Goal: Download file/media

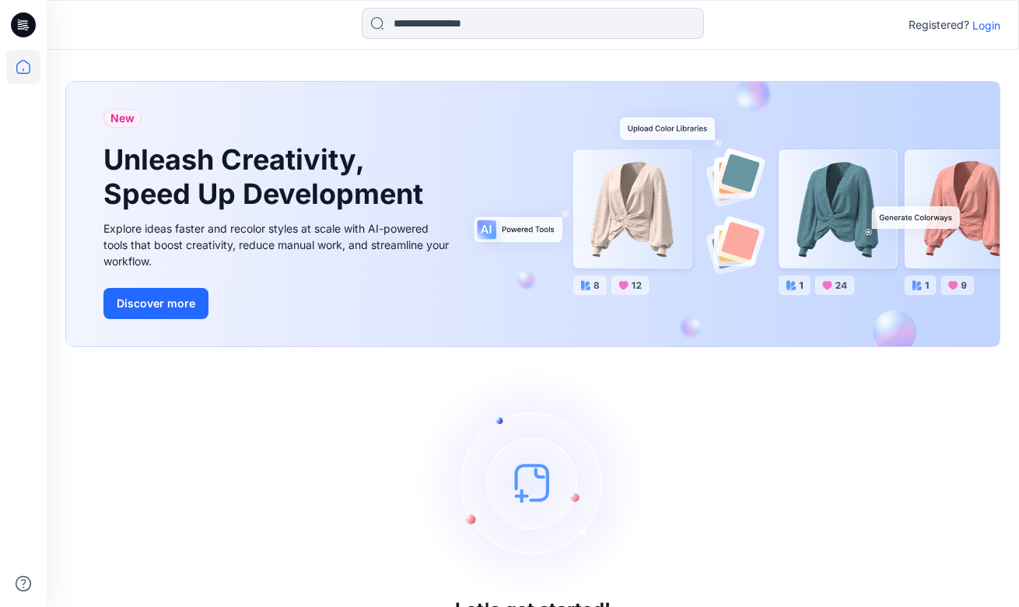
click at [990, 24] on p "Login" at bounding box center [986, 25] width 28 height 16
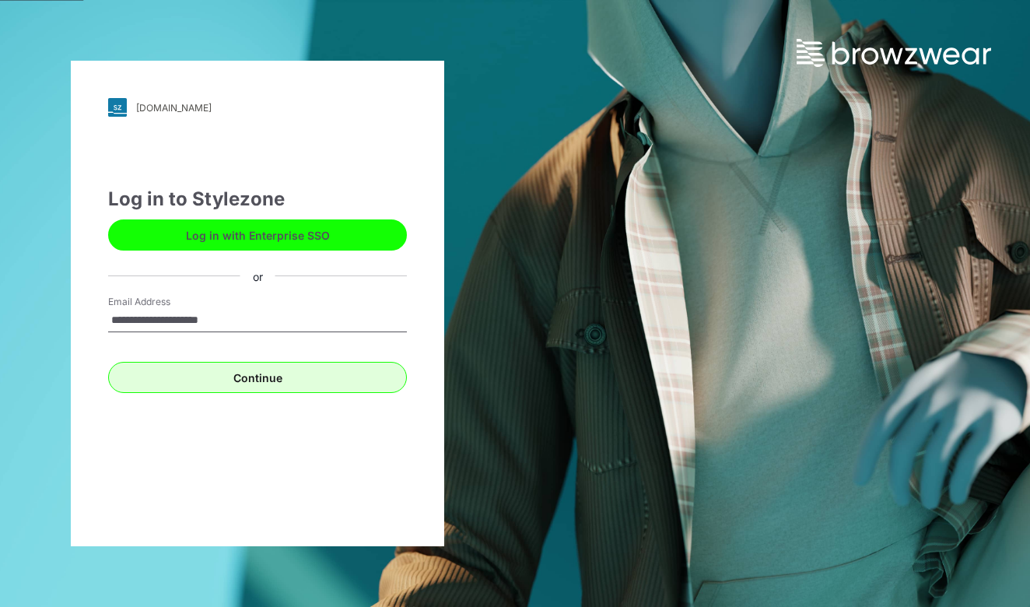
type input "**********"
click at [343, 376] on button "Continue" at bounding box center [257, 377] width 299 height 31
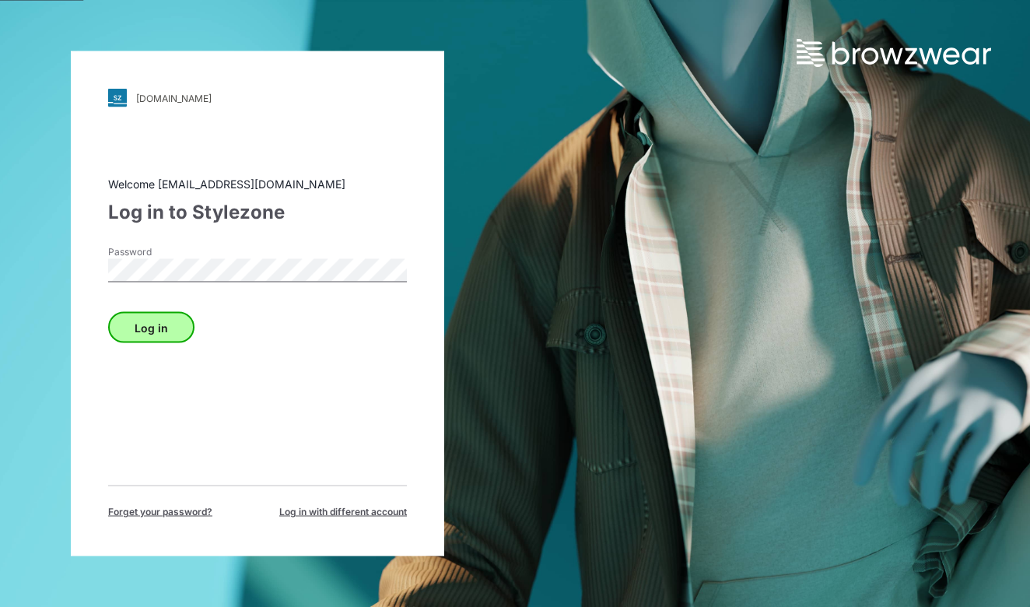
click at [135, 328] on button "Log in" at bounding box center [151, 327] width 86 height 31
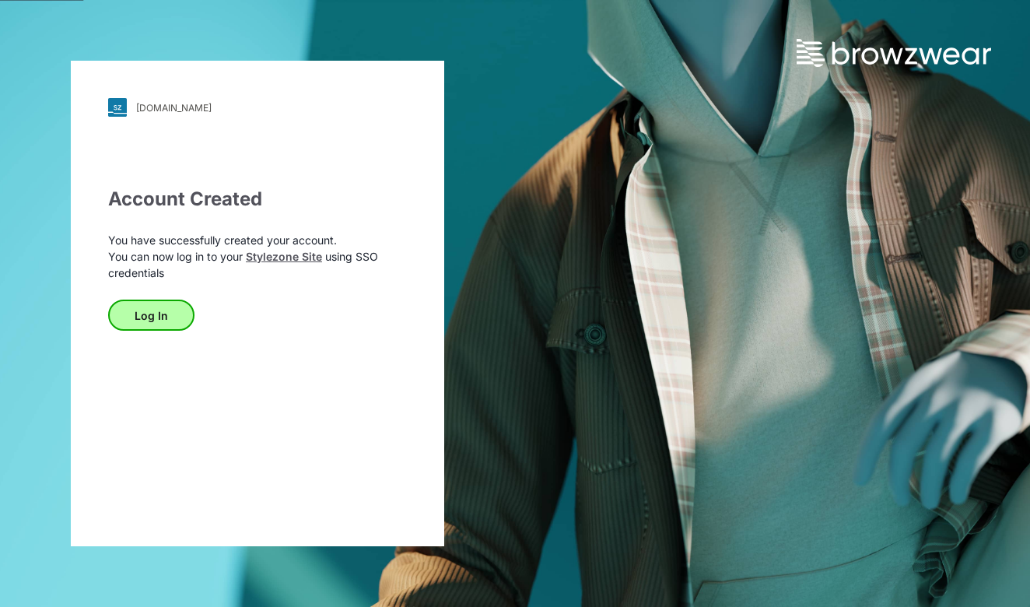
click at [123, 316] on button "Log In" at bounding box center [151, 314] width 86 height 31
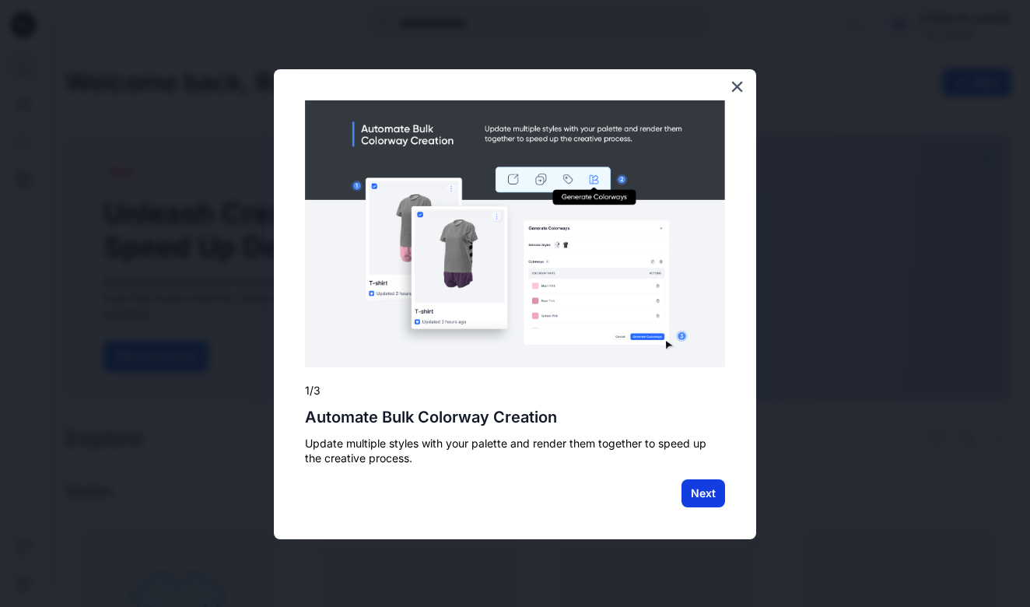
click at [700, 503] on button "Next" at bounding box center [703, 493] width 44 height 28
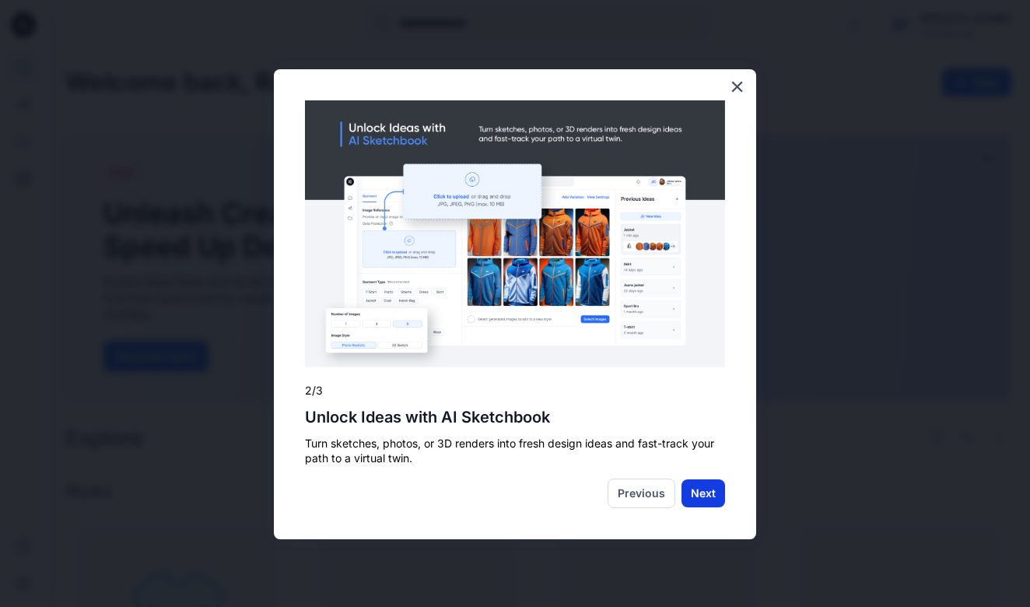
click at [708, 490] on button "Next" at bounding box center [703, 493] width 44 height 28
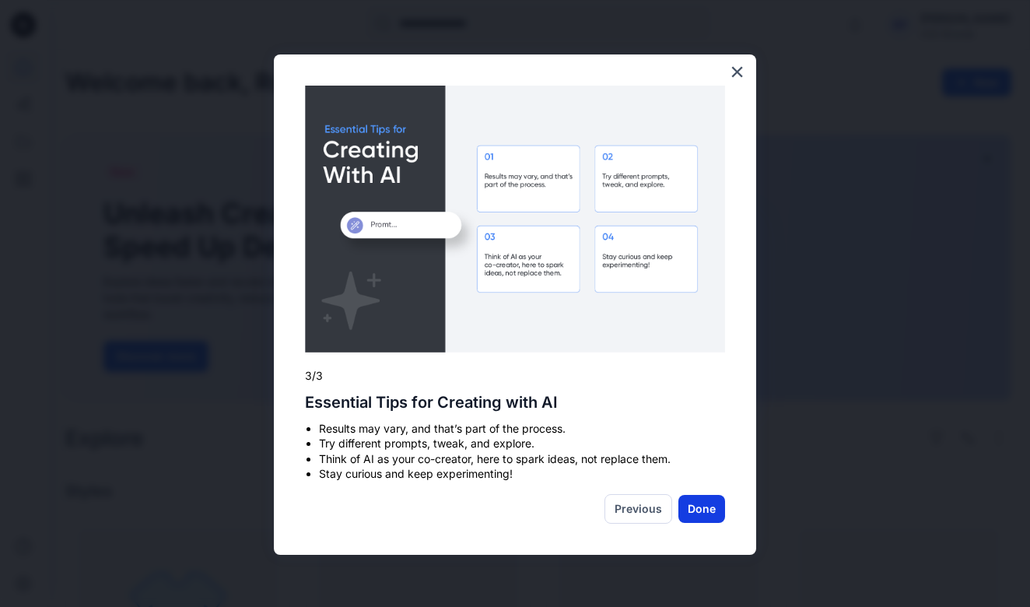
click at [704, 495] on button "Done" at bounding box center [701, 509] width 47 height 28
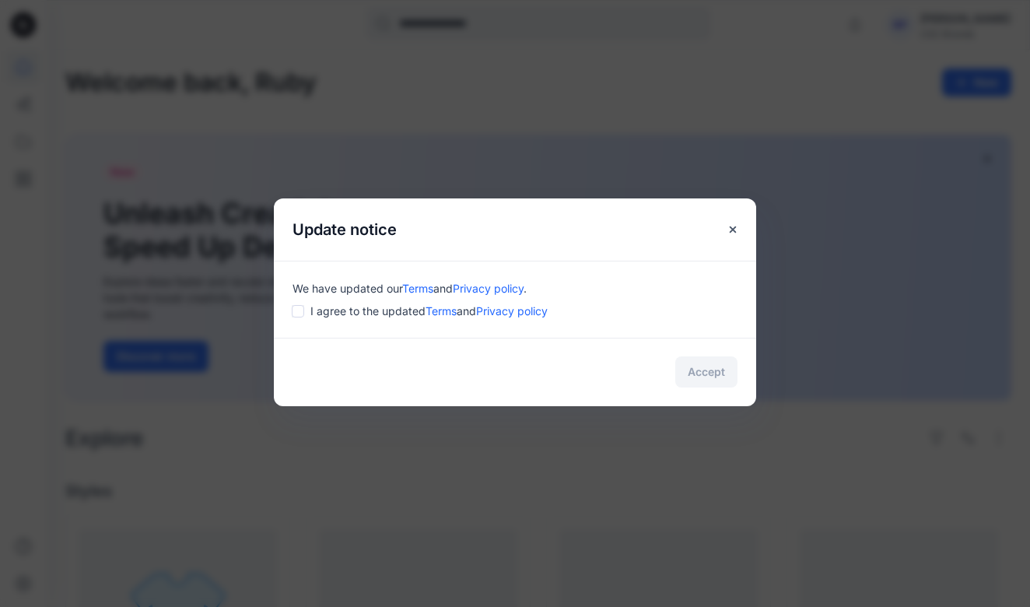
click at [304, 306] on div "I agree to the updated Terms and Privacy policy" at bounding box center [514, 311] width 445 height 16
click at [710, 366] on button "Accept" at bounding box center [706, 371] width 62 height 31
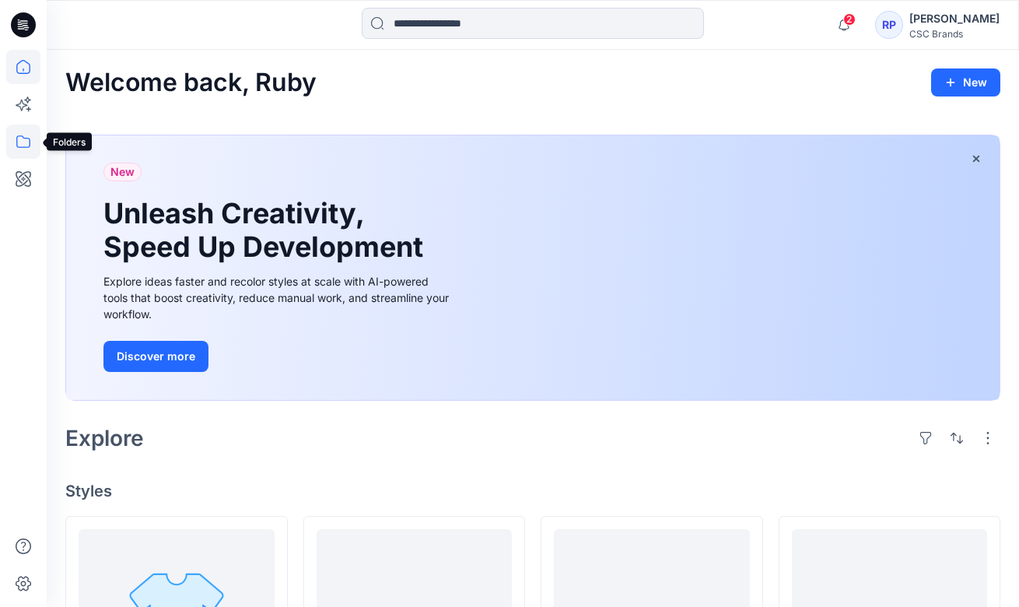
click at [20, 138] on icon at bounding box center [23, 141] width 34 height 34
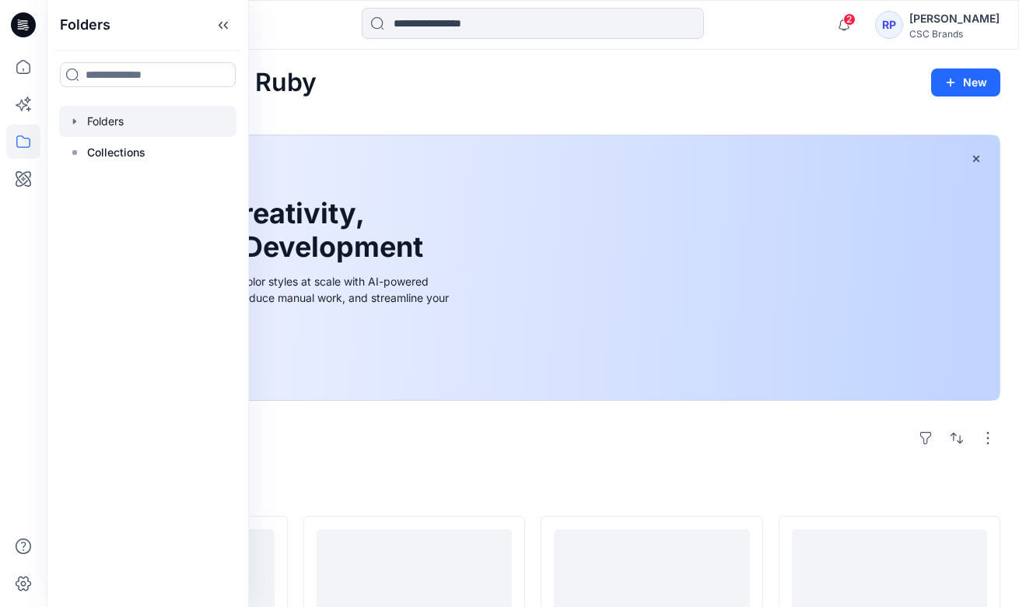
click at [111, 121] on div at bounding box center [147, 121] width 177 height 31
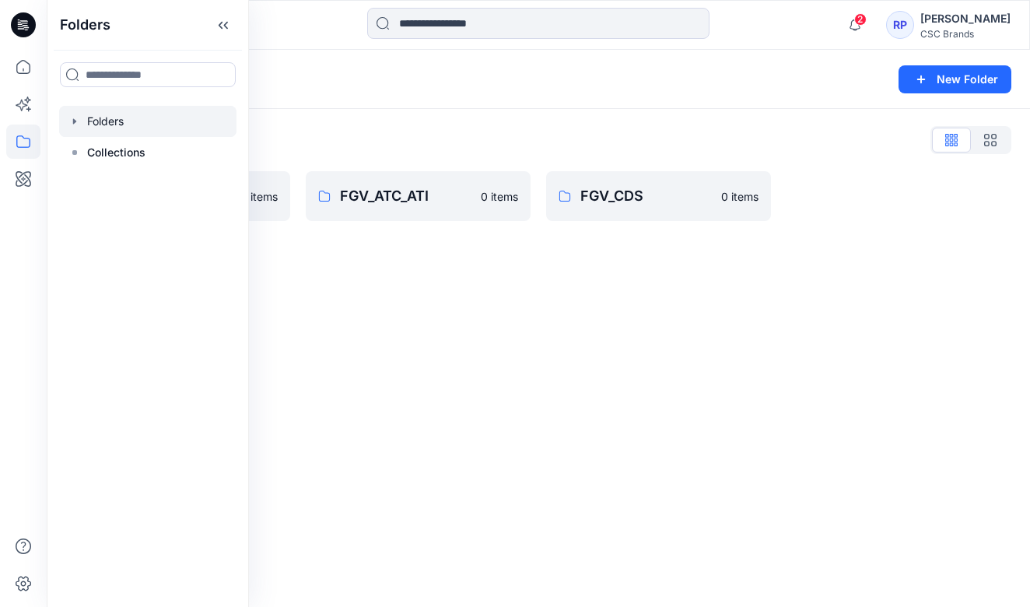
click at [511, 359] on div "Folders New Folder Folders List BLOCK BOOKS 0 items FGV_ATC_ATI 0 items FGV_CDS…" at bounding box center [538, 328] width 983 height 557
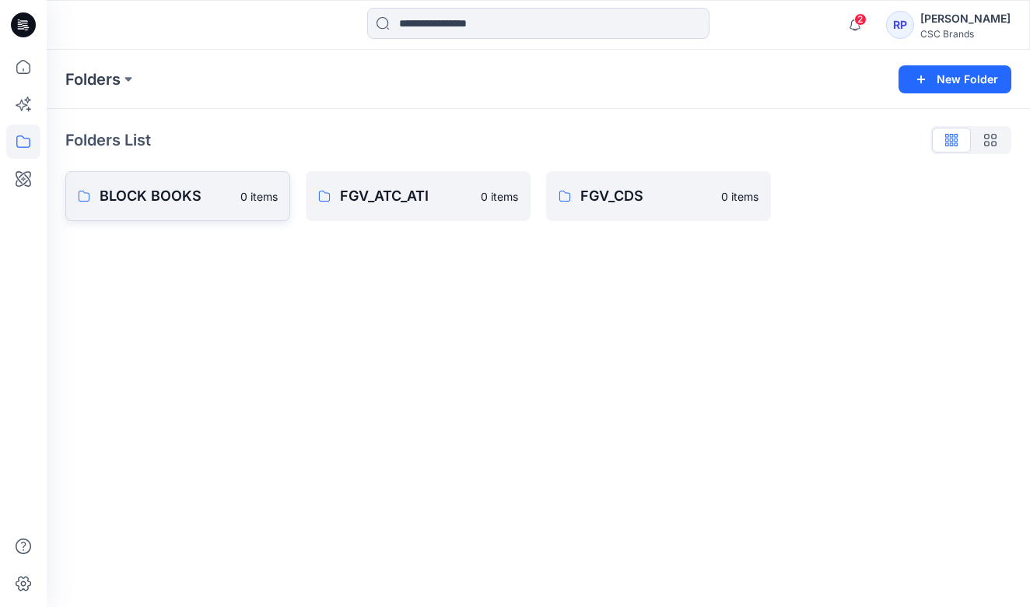
click at [126, 191] on p "BLOCK BOOKS" at bounding box center [165, 196] width 131 height 22
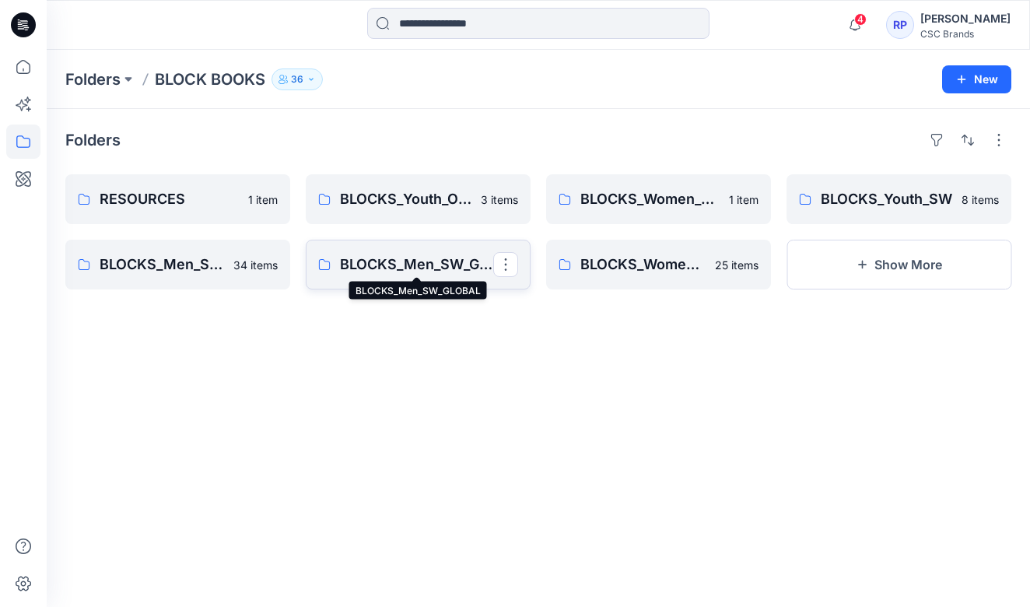
click at [434, 260] on p "BLOCKS_Men_SW_GLOBAL" at bounding box center [416, 265] width 153 height 22
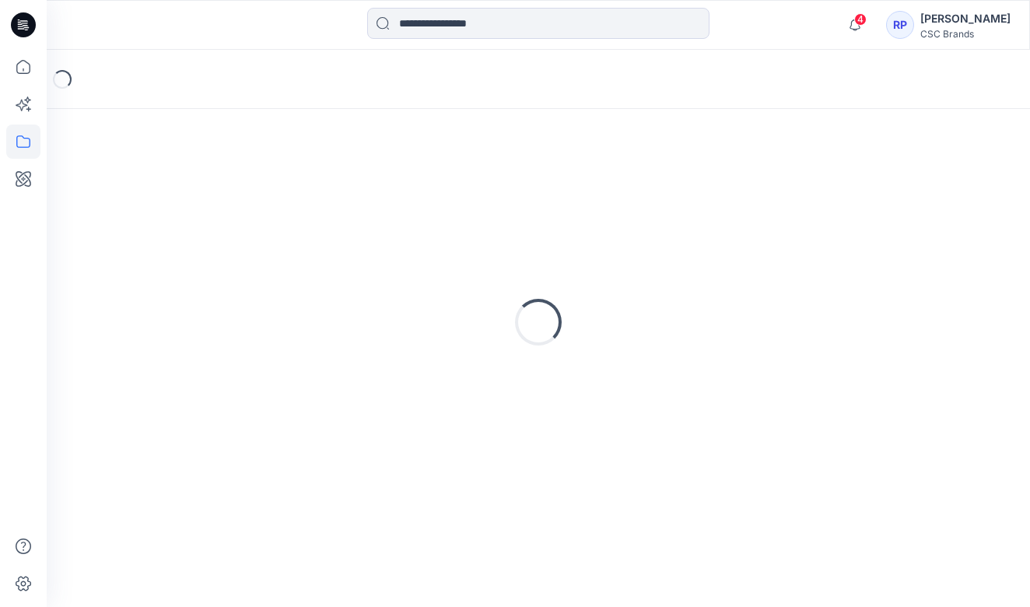
click at [434, 260] on div "Loading..." at bounding box center [538, 322] width 946 height 389
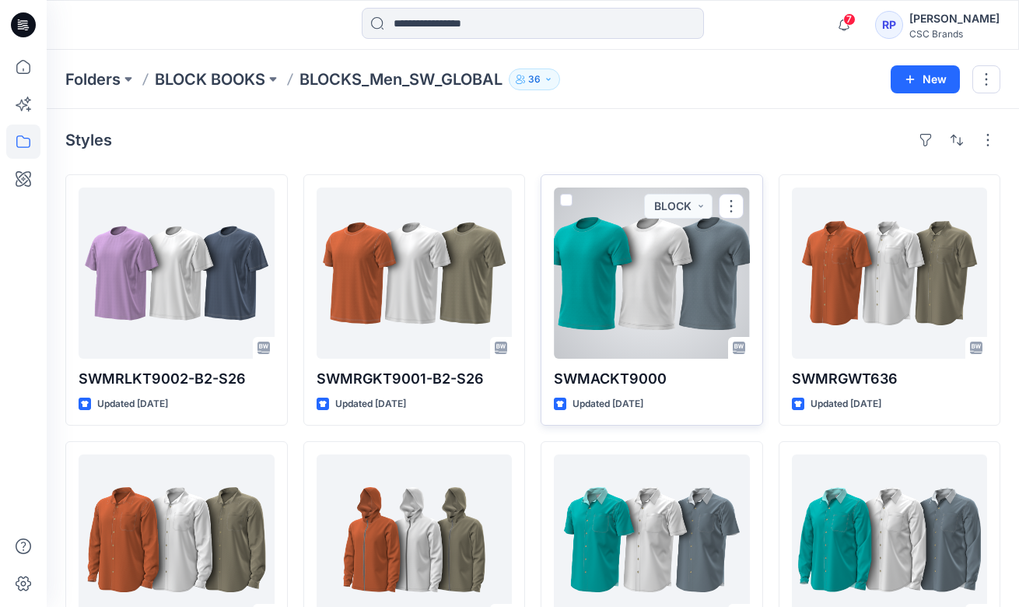
click at [699, 309] on div at bounding box center [652, 272] width 196 height 171
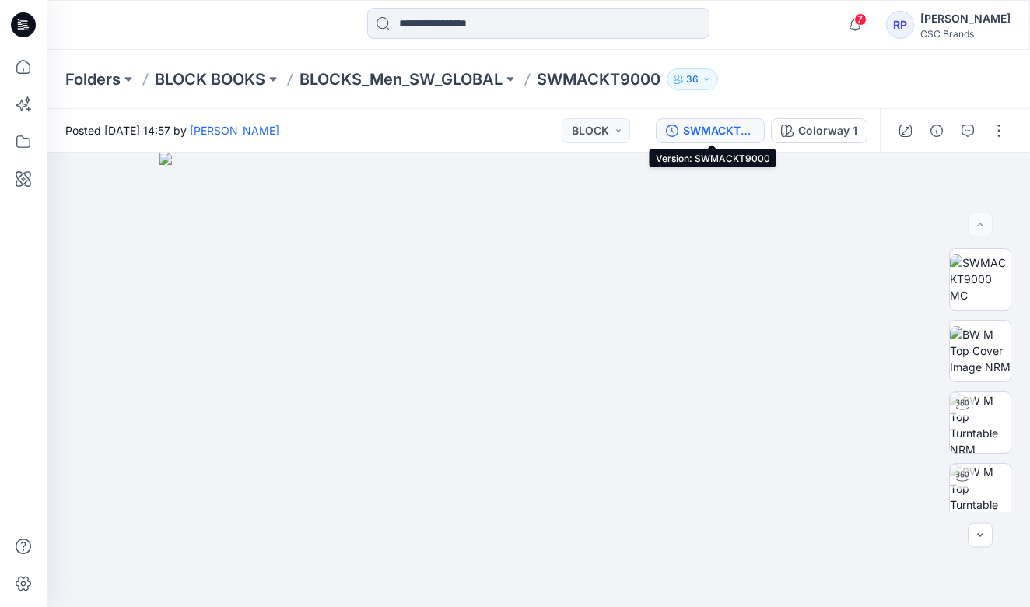
click at [716, 128] on div "SWMACKT9000" at bounding box center [719, 130] width 72 height 17
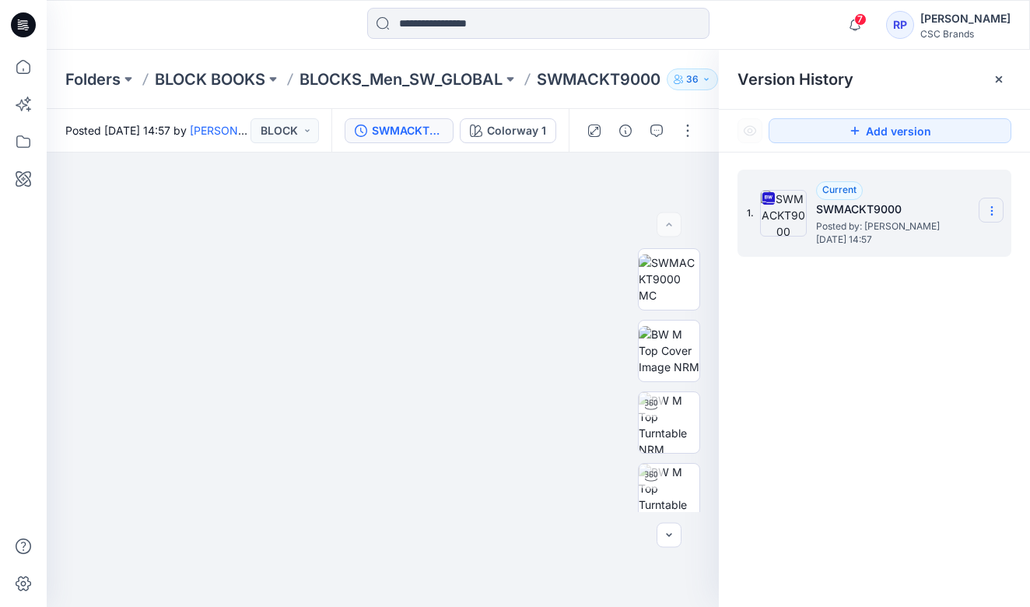
click at [997, 210] on icon at bounding box center [991, 211] width 12 height 12
click at [896, 251] on div "Download Source BW File" at bounding box center [908, 241] width 180 height 31
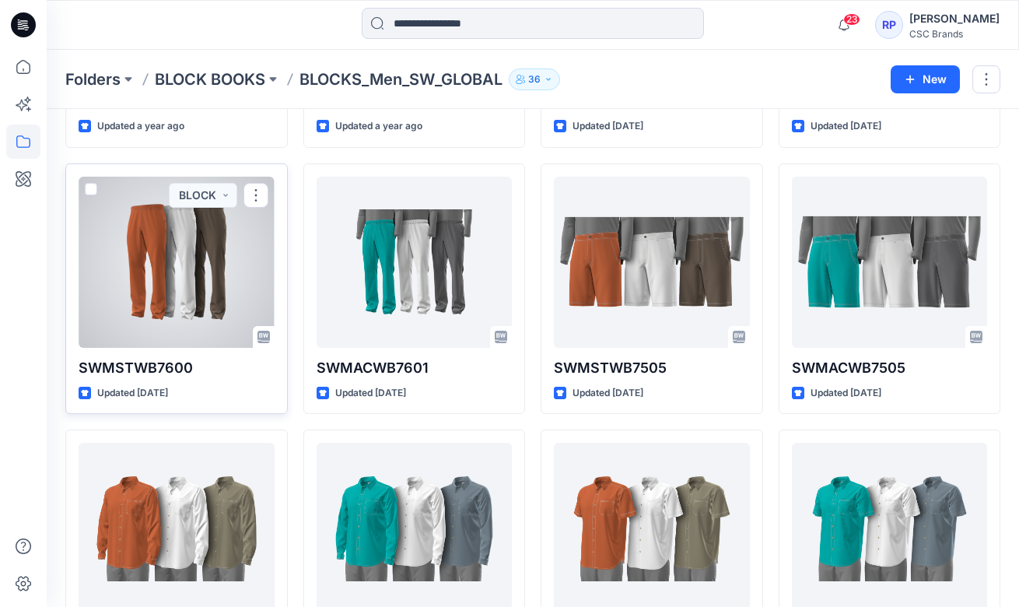
scroll to position [1252, 0]
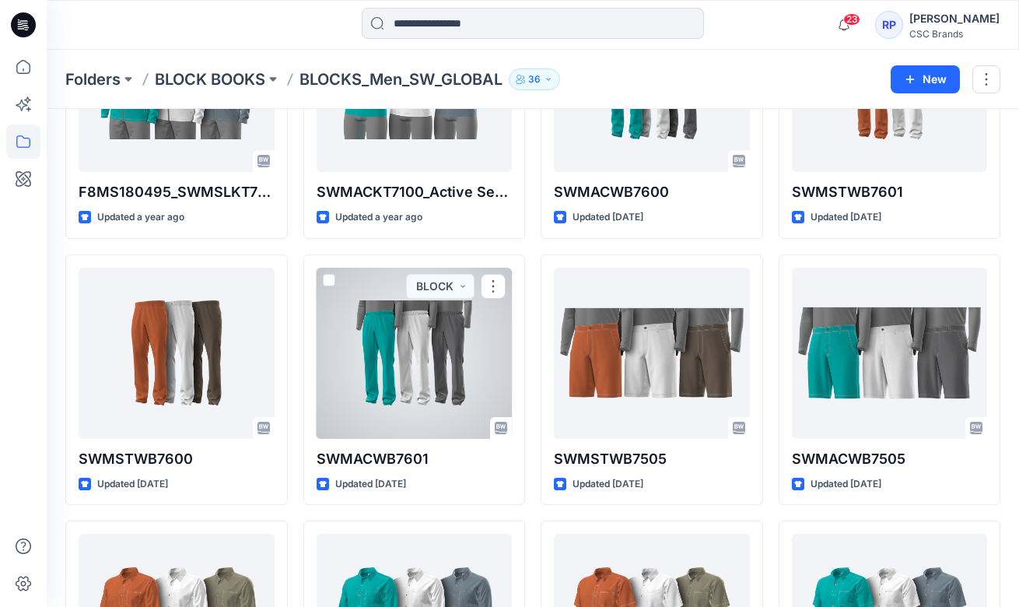
click at [366, 362] on div at bounding box center [415, 353] width 196 height 171
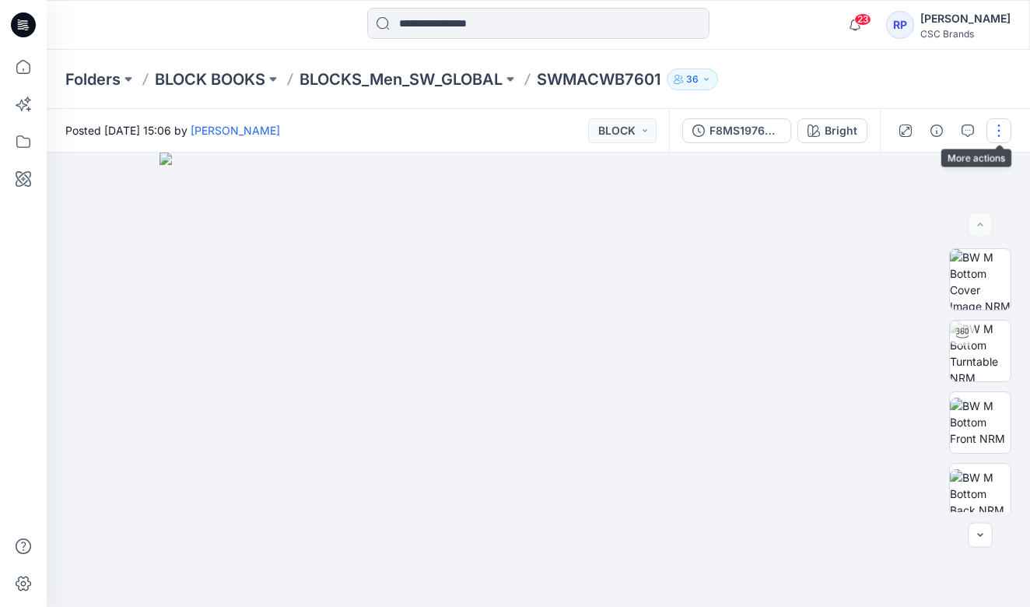
click at [1002, 141] on button "button" at bounding box center [998, 130] width 25 height 25
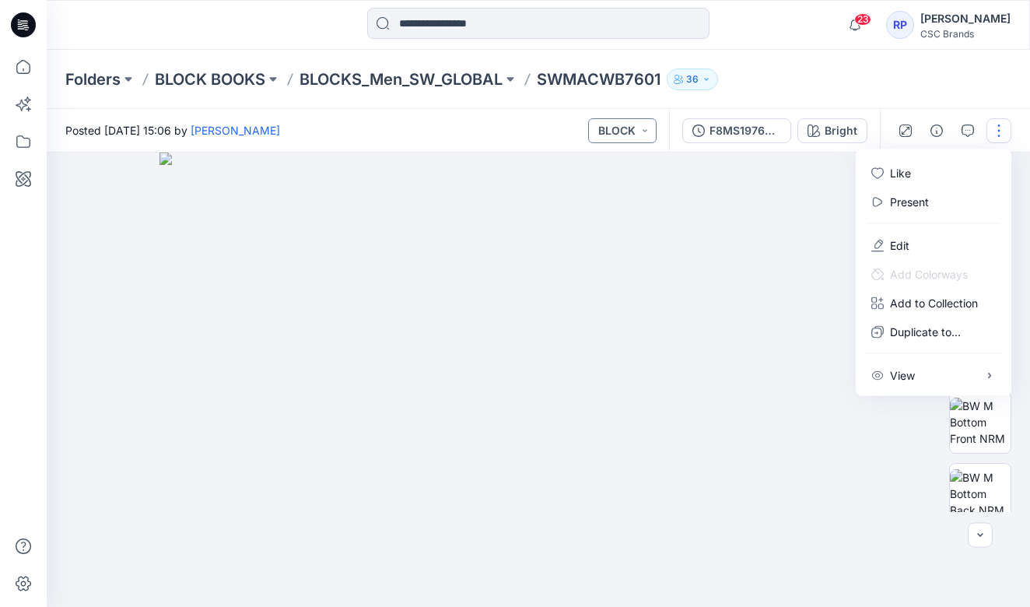
click at [646, 134] on button "BLOCK" at bounding box center [622, 130] width 68 height 25
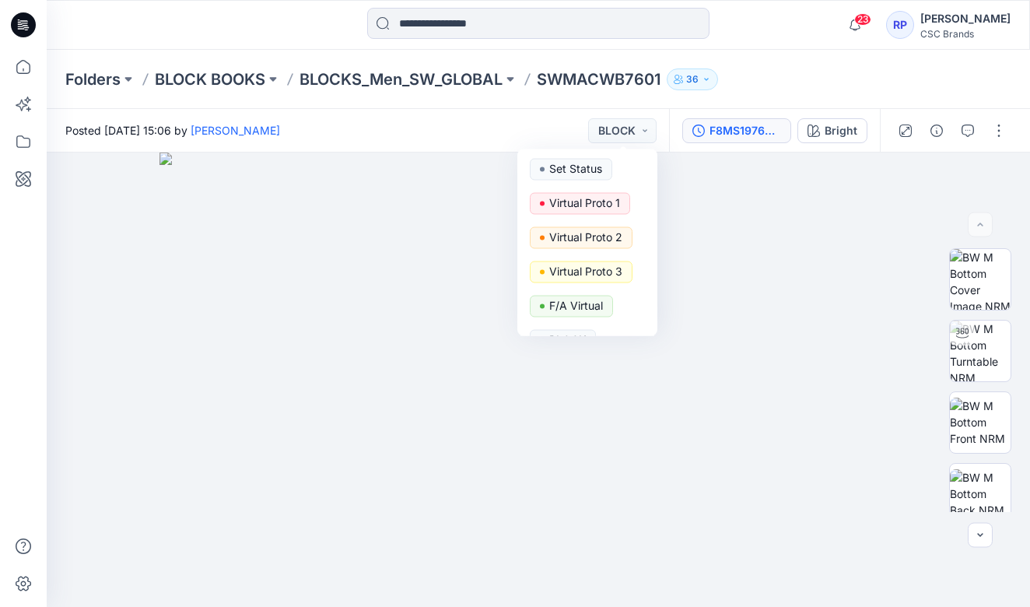
click at [740, 133] on div "F8MS197653_SWMACWB7601_F18_GLACT_VFA" at bounding box center [745, 130] width 72 height 17
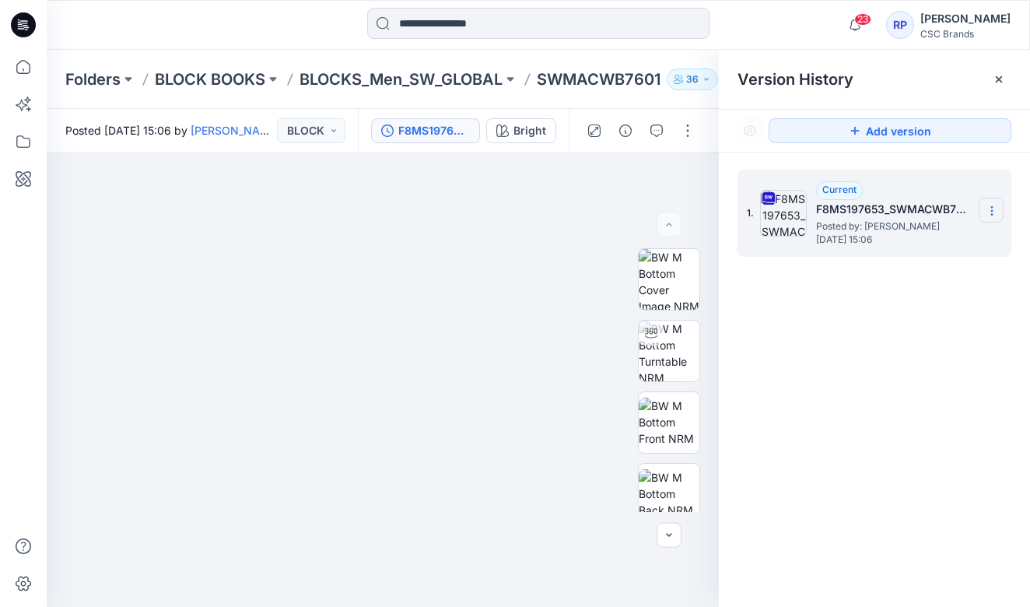
click at [988, 216] on icon at bounding box center [991, 211] width 12 height 12
click at [895, 245] on span "Download Source BW File" at bounding box center [913, 241] width 131 height 19
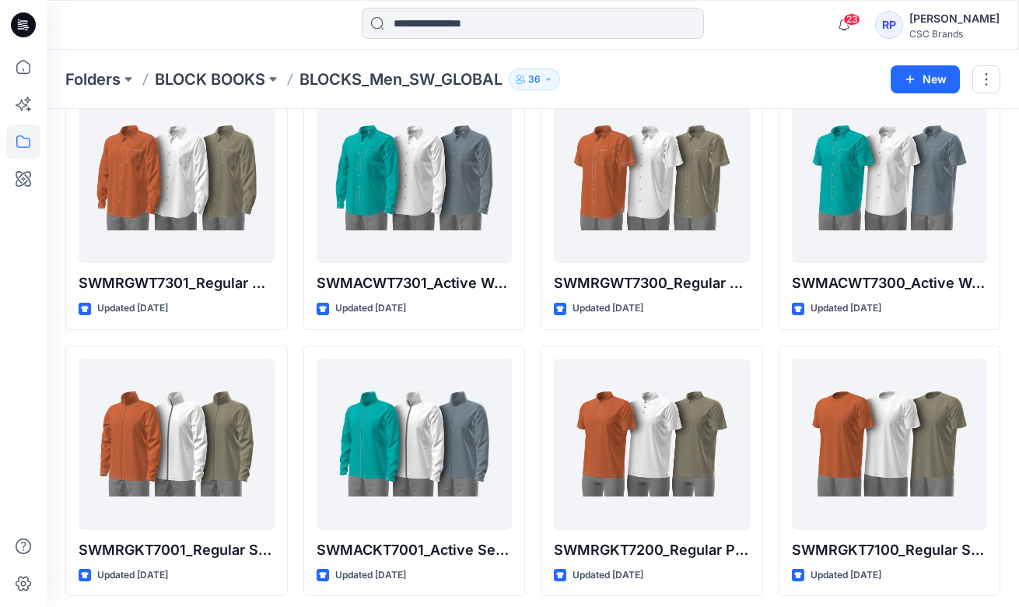
scroll to position [1692, 0]
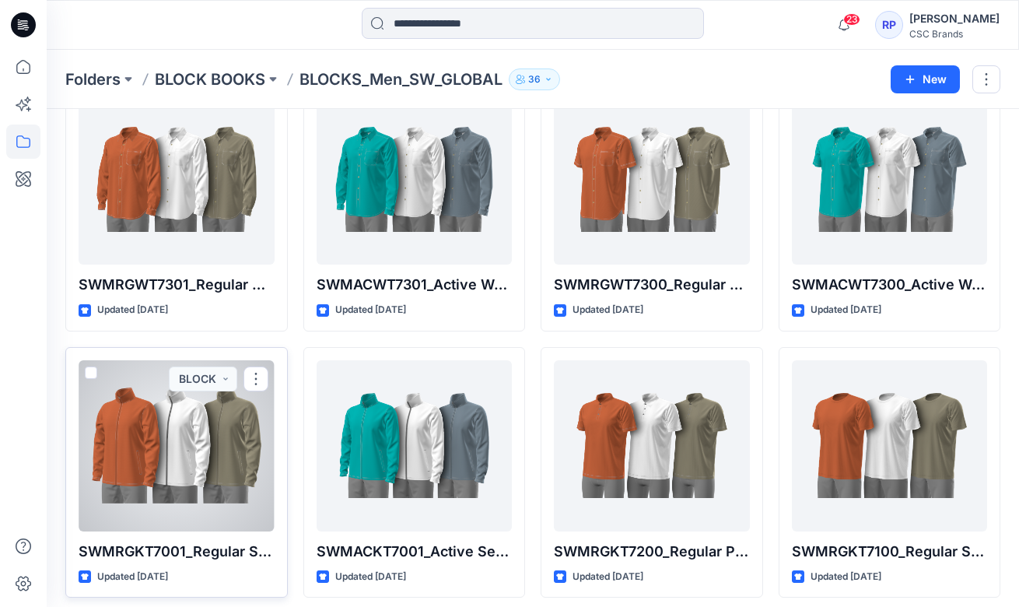
click at [200, 481] on div at bounding box center [177, 445] width 196 height 171
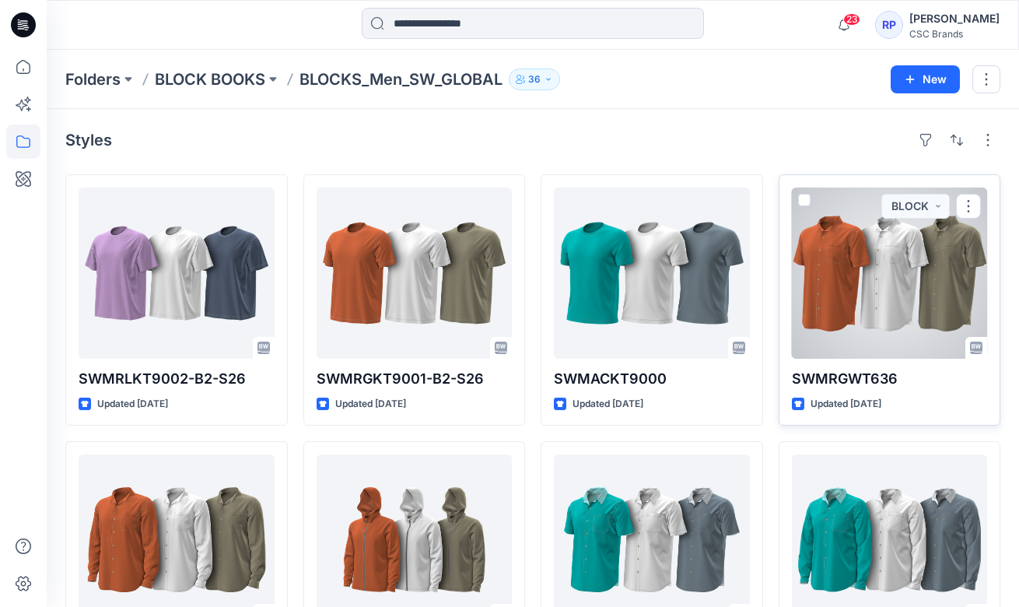
click at [790, 353] on div "SWMRGWT636 Updated [DATE] BLOCK" at bounding box center [889, 299] width 222 height 251
click at [873, 310] on div at bounding box center [890, 272] width 196 height 171
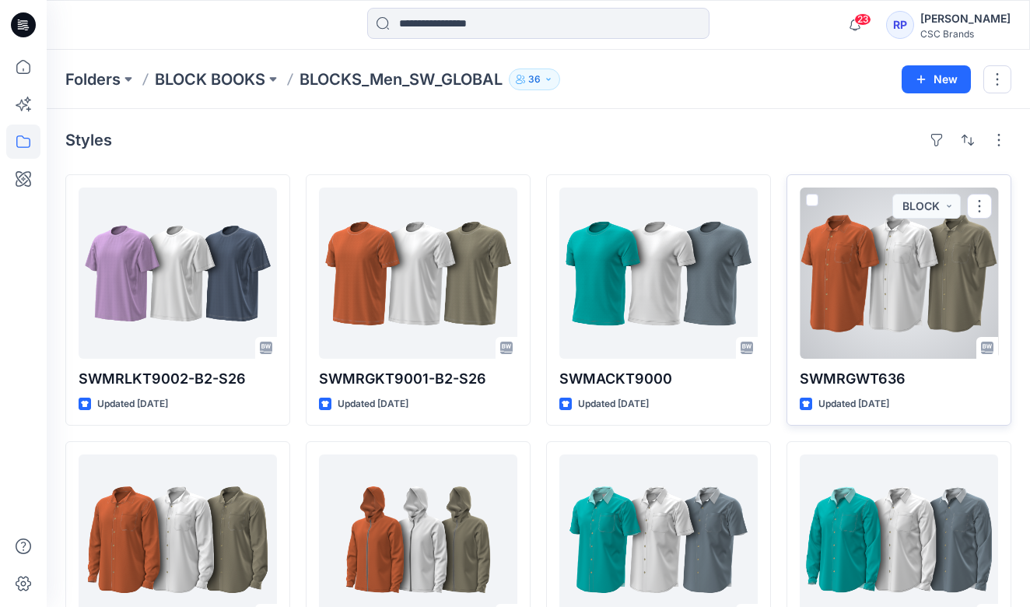
click at [873, 310] on div "Folders BLOCK BOOKS BLOCKS_Men_SW_GLOBAL 36 New Styles SWMRLKT9002-B2-S26 Updat…" at bounding box center [538, 541] width 983 height 983
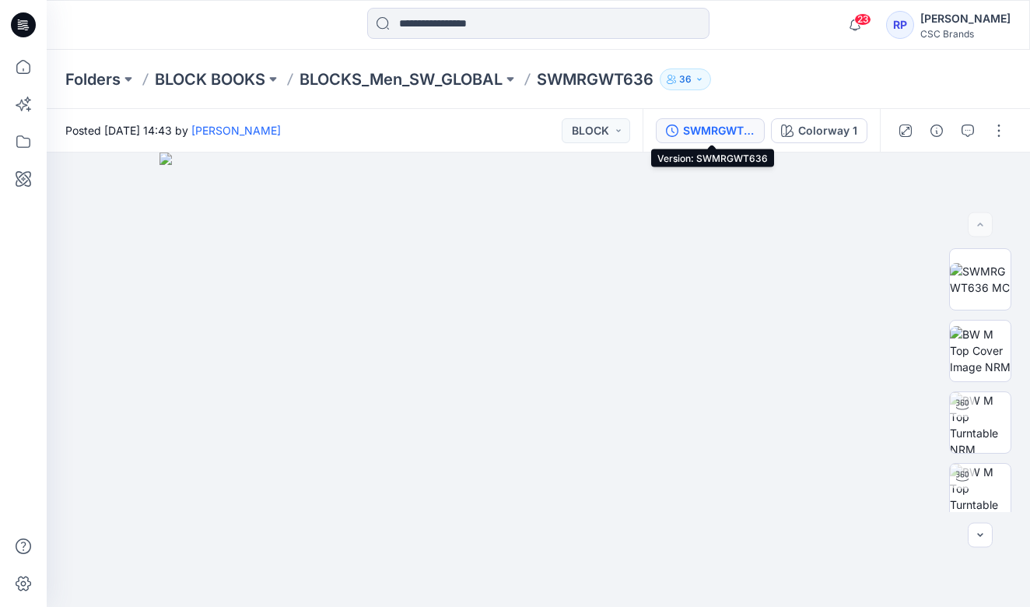
click at [750, 128] on div "SWMRGWT636" at bounding box center [719, 130] width 72 height 17
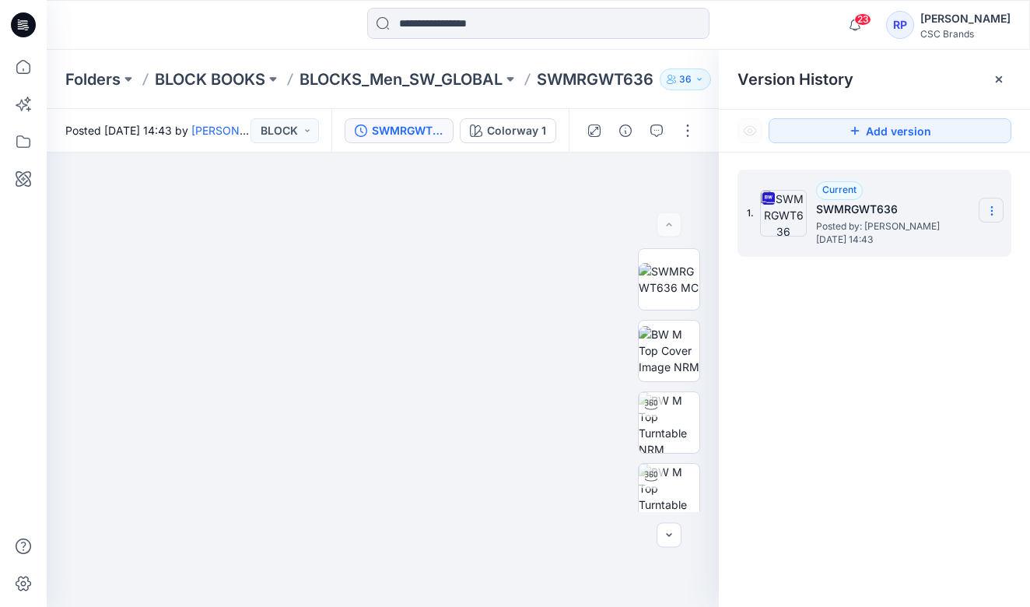
click at [985, 218] on section at bounding box center [990, 210] width 25 height 25
click at [894, 243] on span "Download Source BW File" at bounding box center [913, 241] width 131 height 19
